Goal: Information Seeking & Learning: Learn about a topic

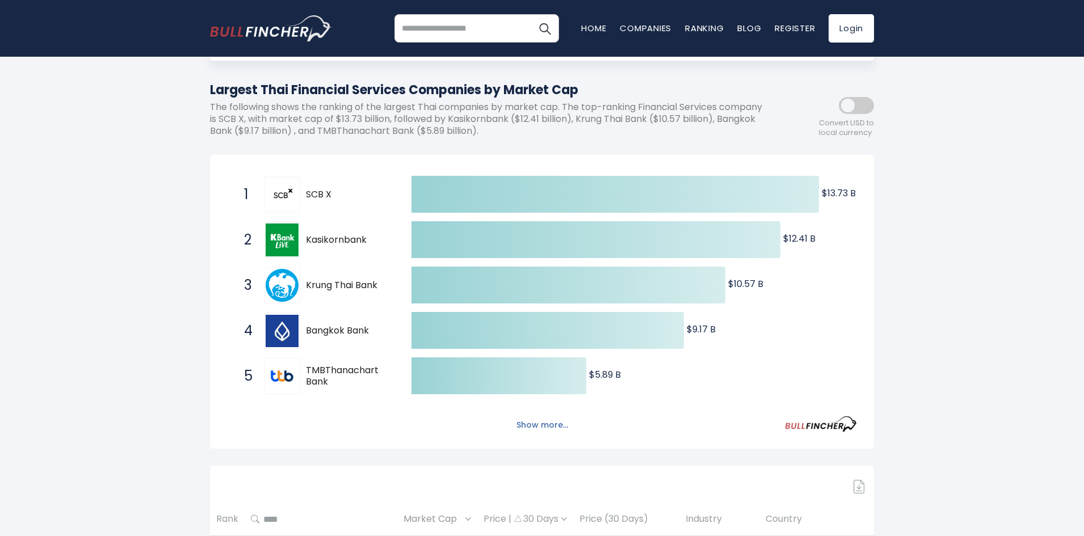
click at [549, 428] on button "Show more..." at bounding box center [542, 425] width 65 height 19
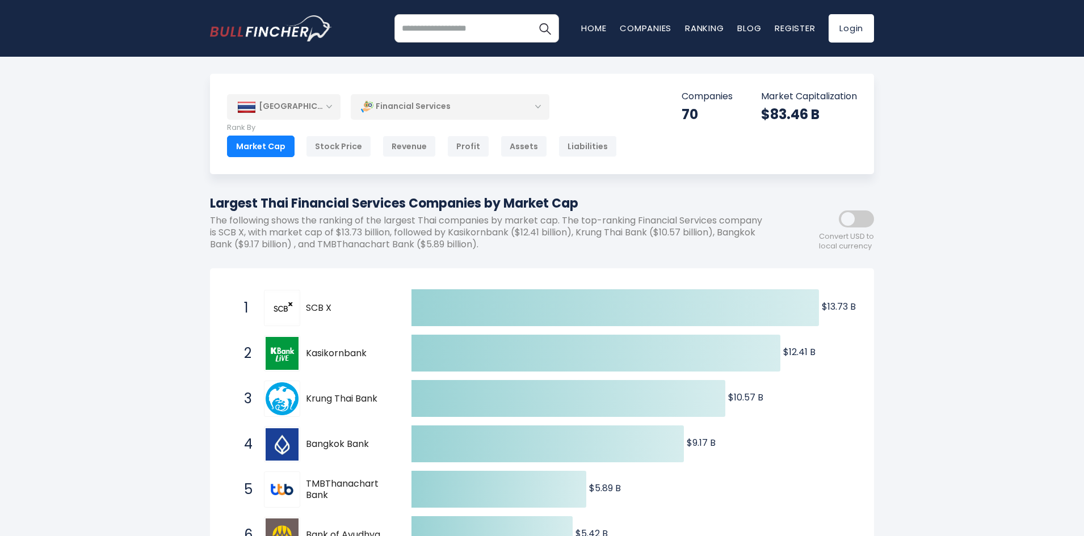
click at [440, 100] on div "Financial Services" at bounding box center [450, 107] width 199 height 26
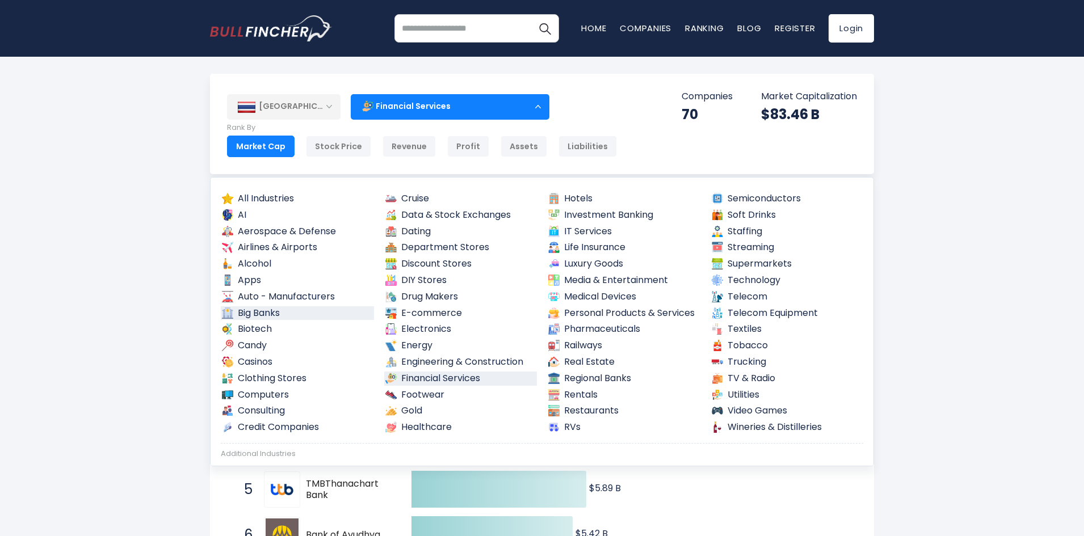
click at [268, 314] on link "Big Banks" at bounding box center [297, 313] width 153 height 14
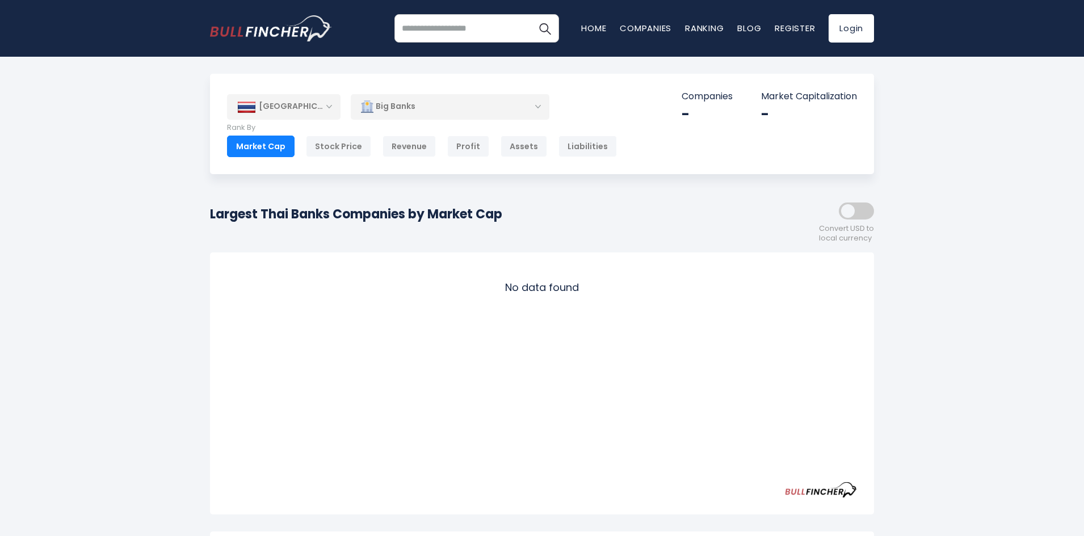
click at [396, 110] on div "Big Banks" at bounding box center [450, 107] width 199 height 26
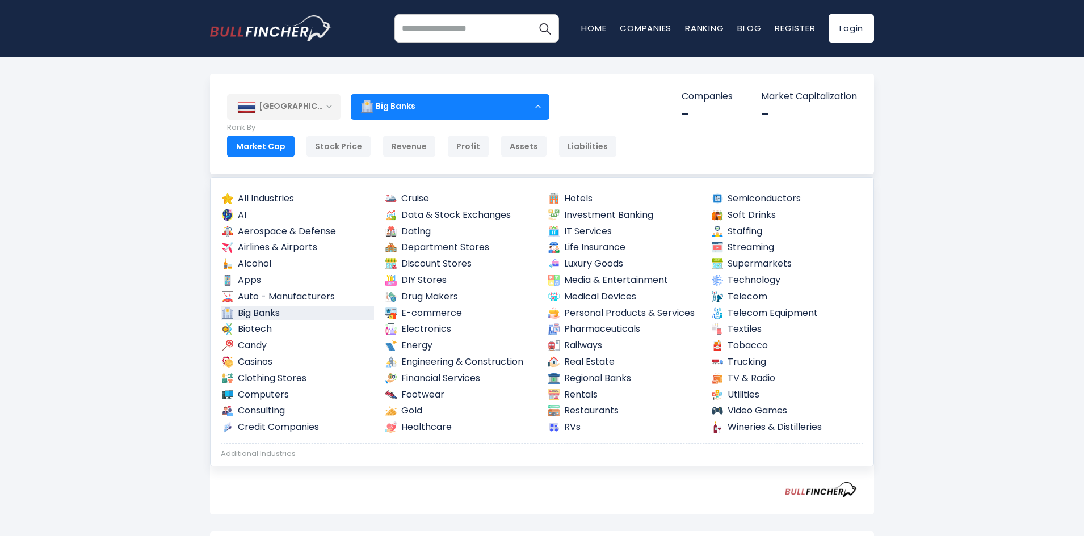
click at [140, 230] on div "Thailand Entire World 30,373 North America 3,966" at bounding box center [542, 445] width 1084 height 742
click at [539, 105] on div "Big Banks" at bounding box center [450, 107] width 199 height 26
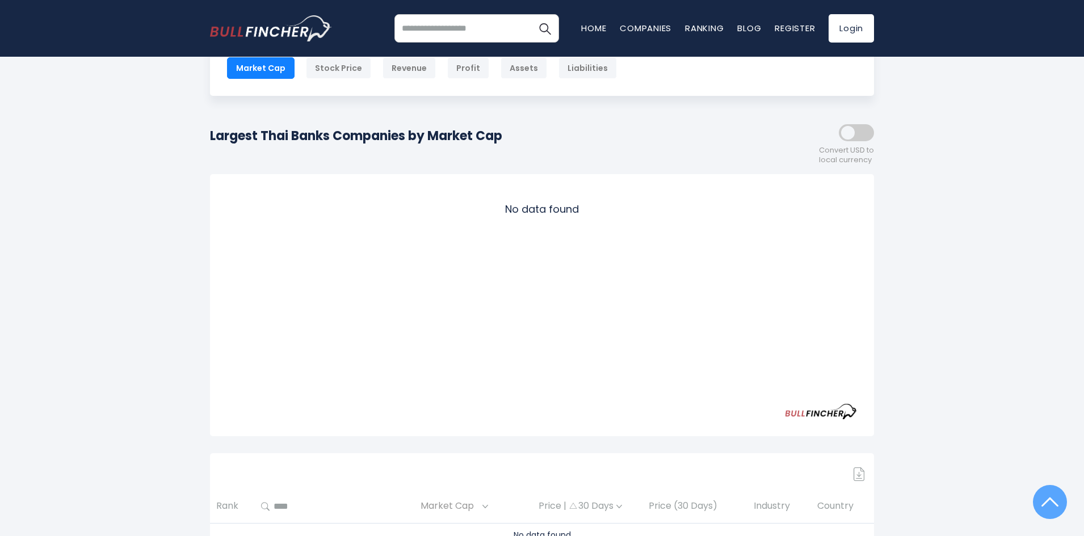
scroll to position [57, 0]
